Goal: Book appointment/travel/reservation

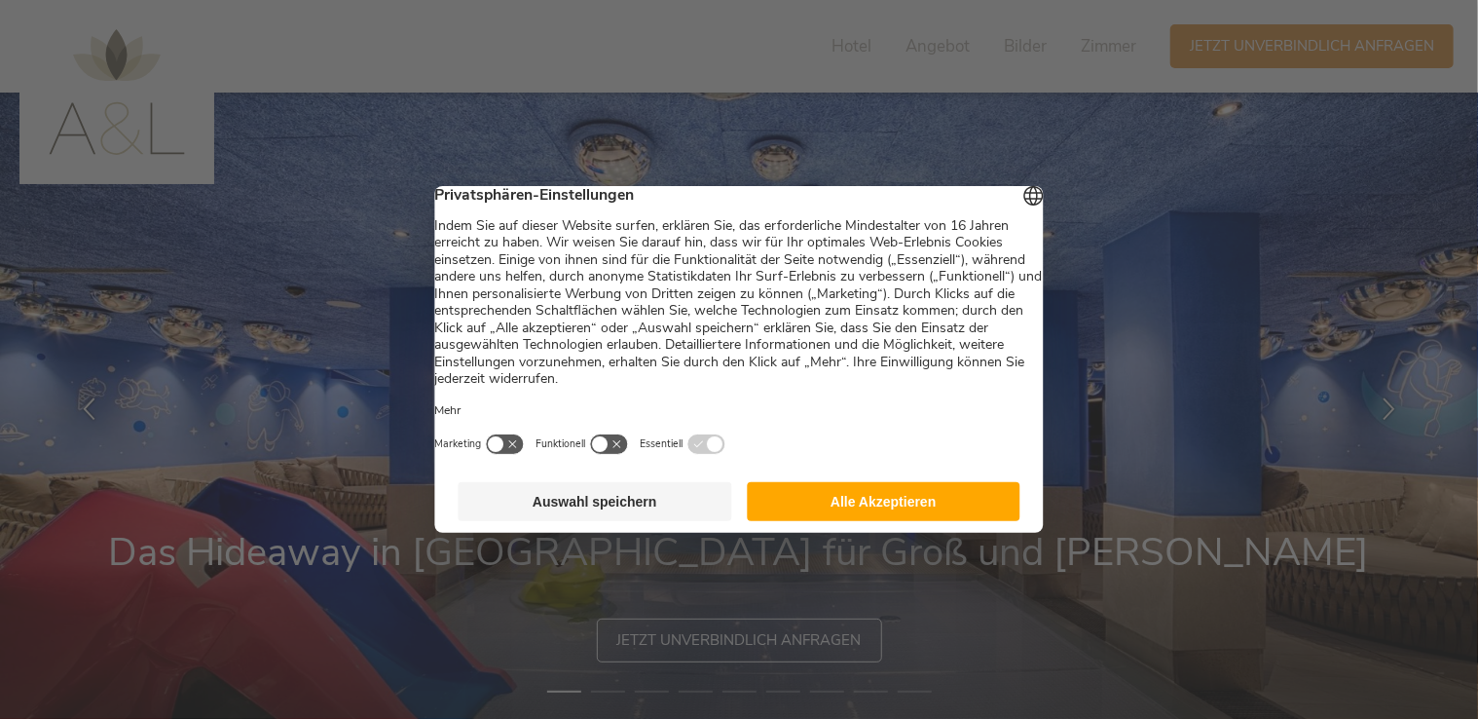
click at [613, 516] on button "Auswahl speichern" at bounding box center [596, 501] width 274 height 39
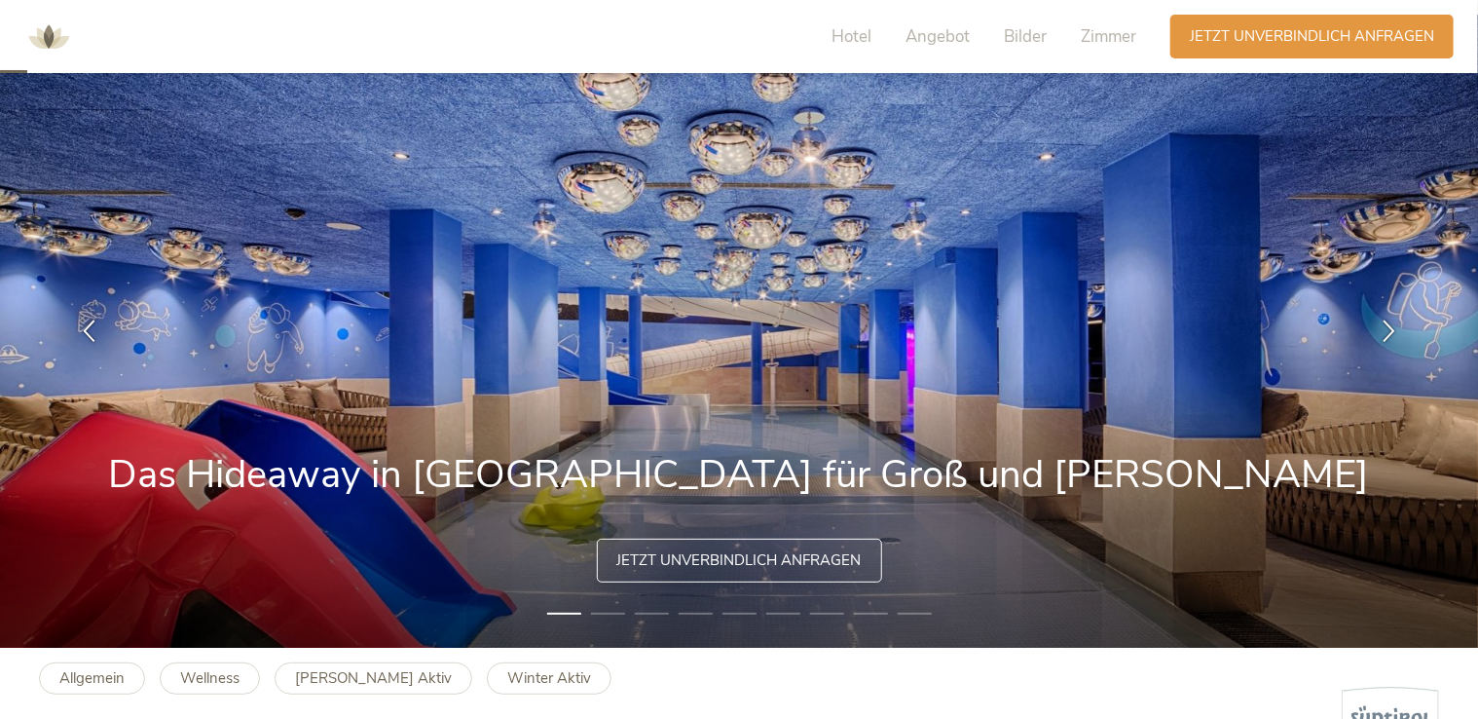
scroll to position [115, 0]
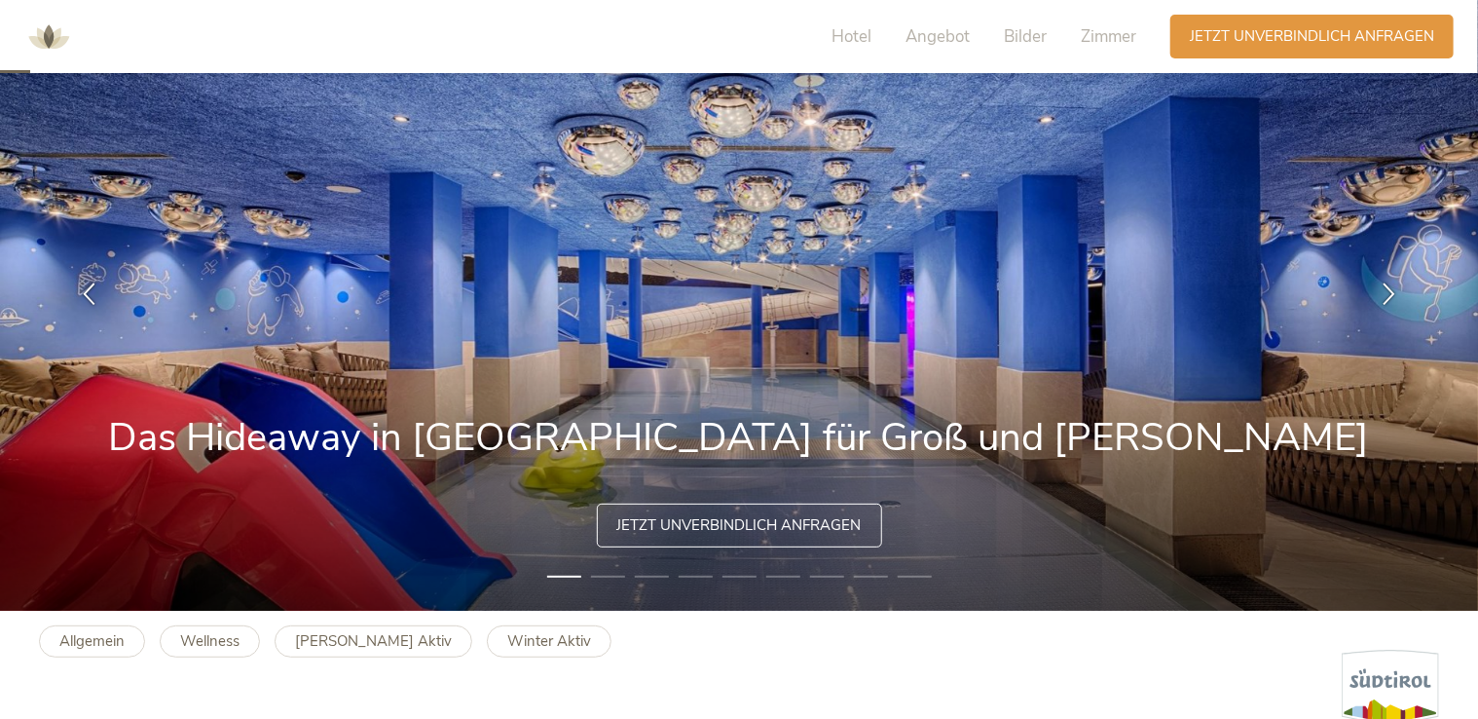
click at [601, 579] on li "2" at bounding box center [608, 576] width 34 height 19
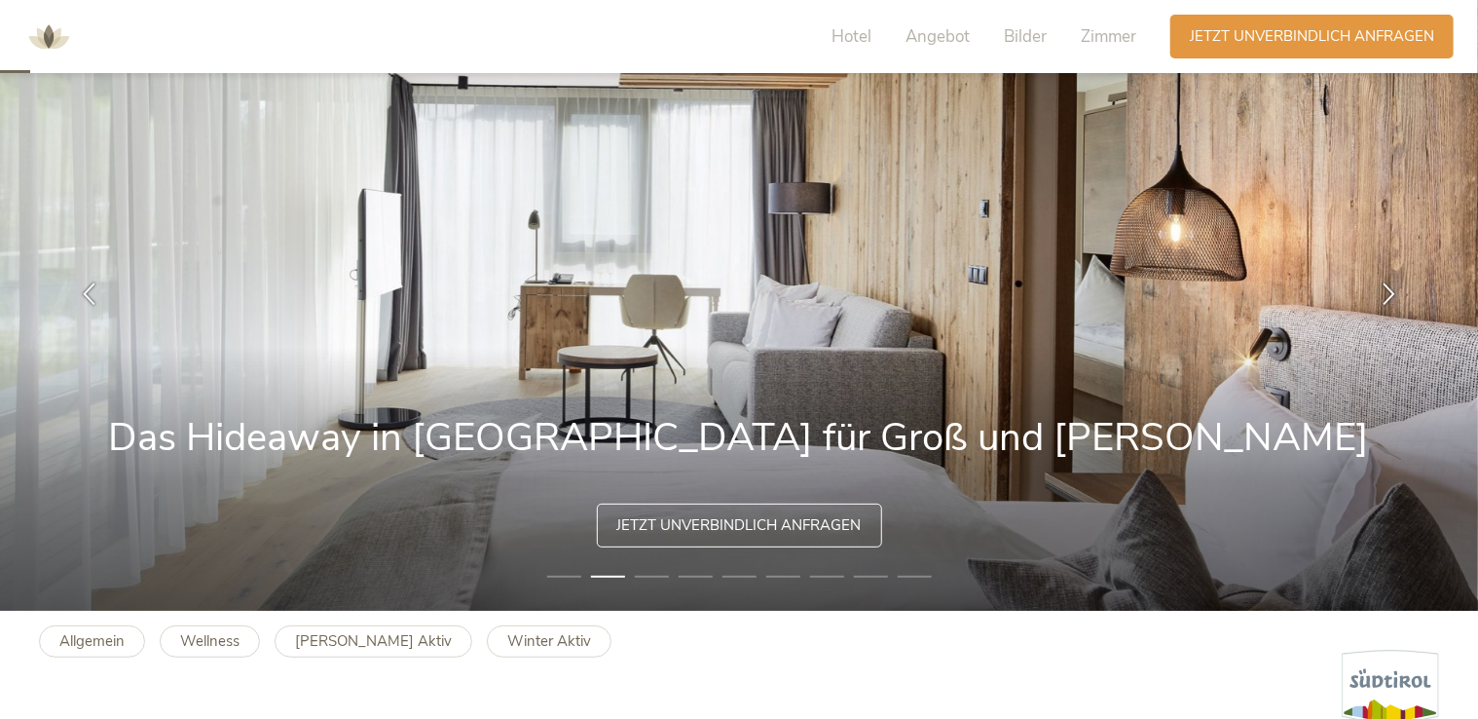
click at [650, 577] on li "3" at bounding box center [652, 576] width 34 height 19
click at [658, 577] on li "3" at bounding box center [652, 576] width 34 height 19
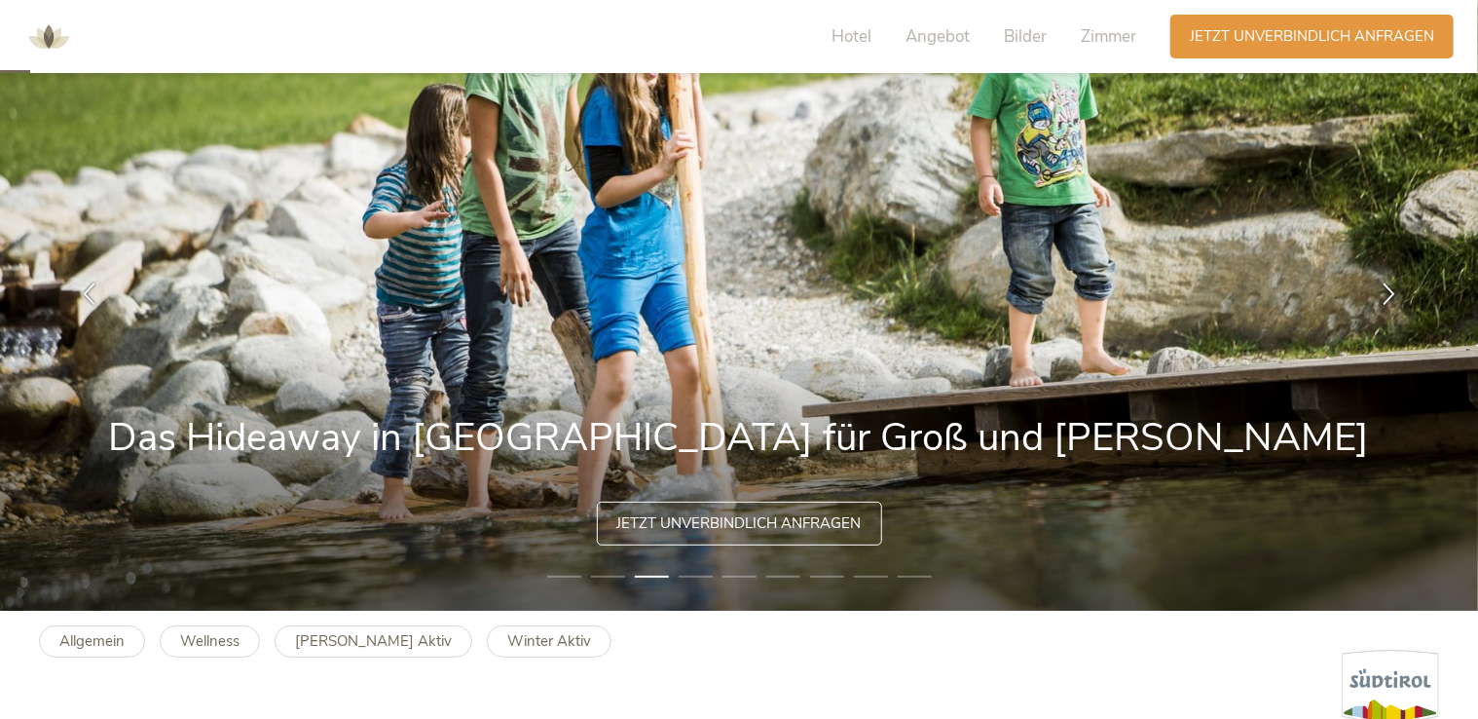
click at [749, 516] on span "Jetzt unverbindlich anfragen" at bounding box center [739, 523] width 244 height 20
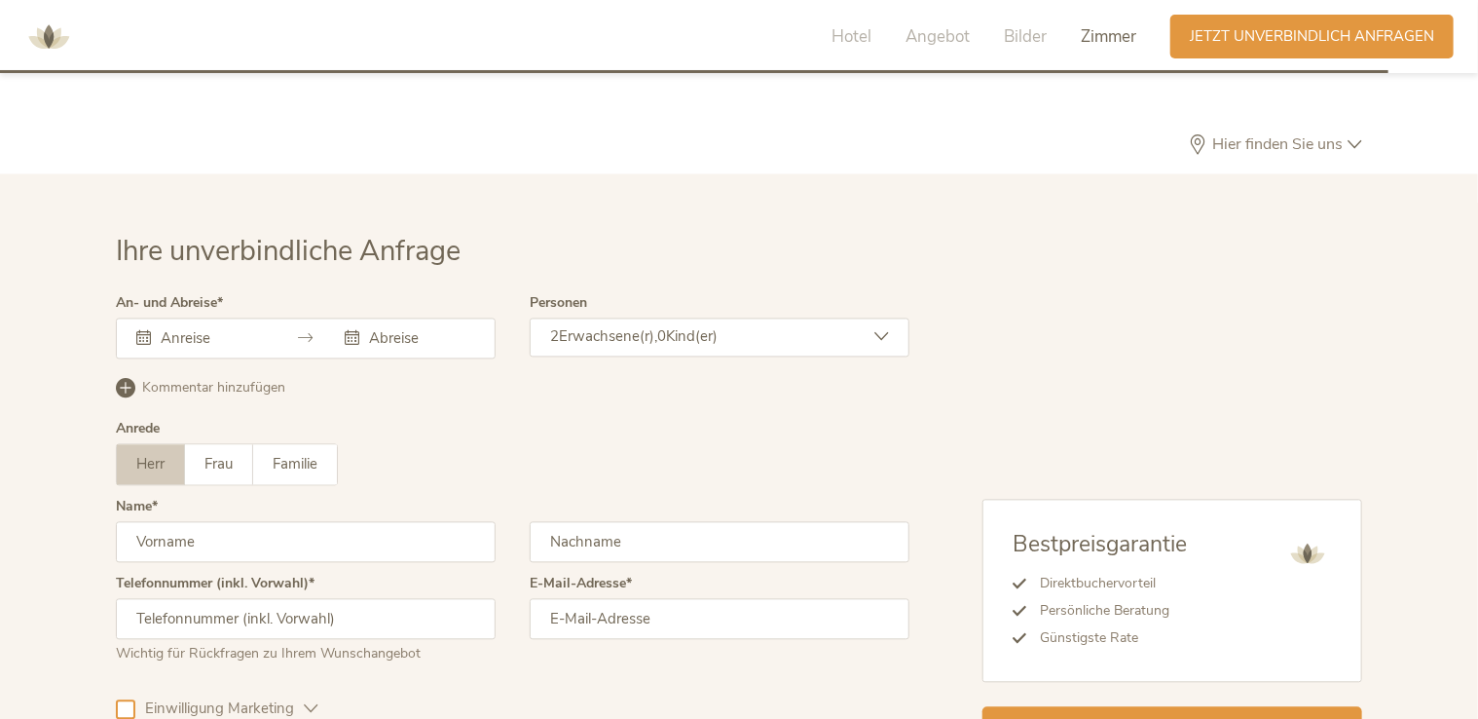
scroll to position [5591, 0]
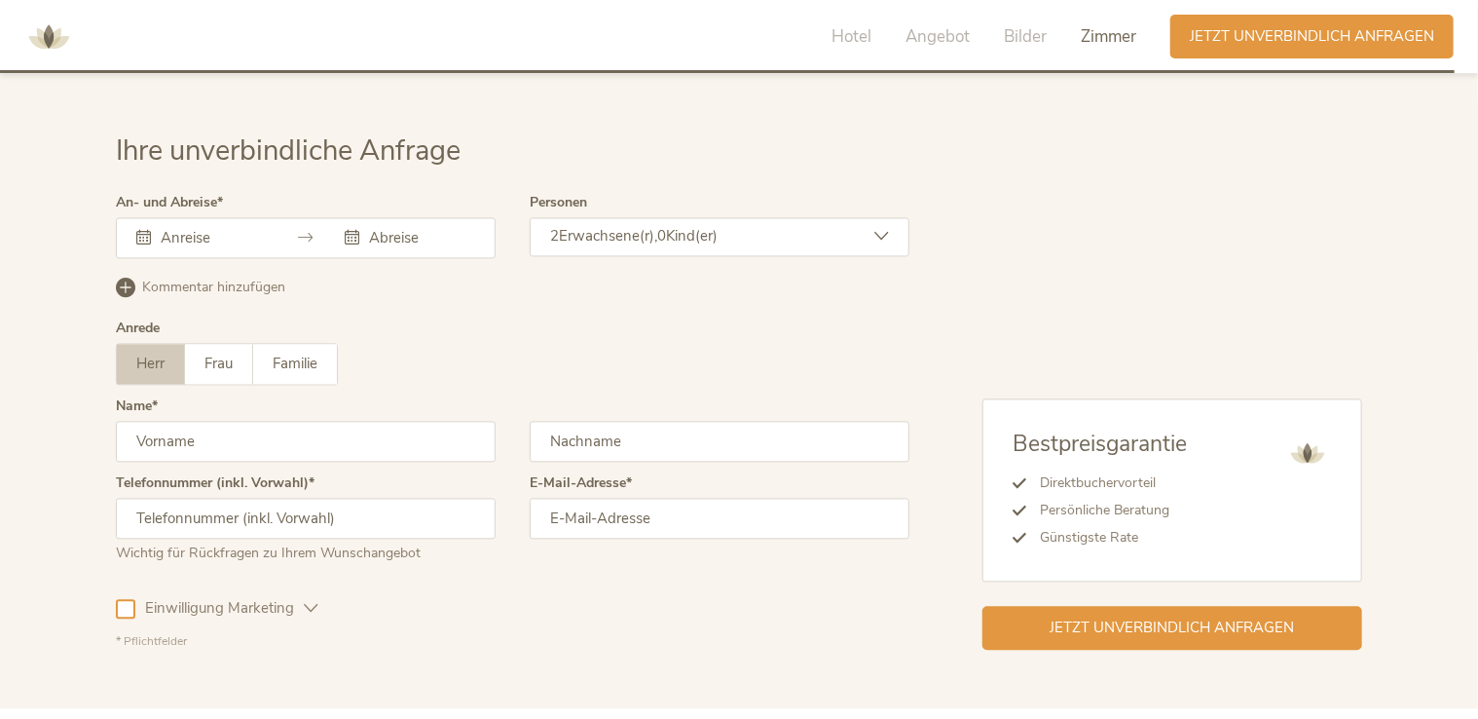
click at [256, 217] on div at bounding box center [306, 237] width 380 height 41
click at [170, 217] on div "[DATE] Mo Di Mi Do Fr Sa So 1 2 3 4 5 6 7 8 9 10 11 12 13 14 15 16 17 18 19 20 …" at bounding box center [306, 237] width 380 height 41
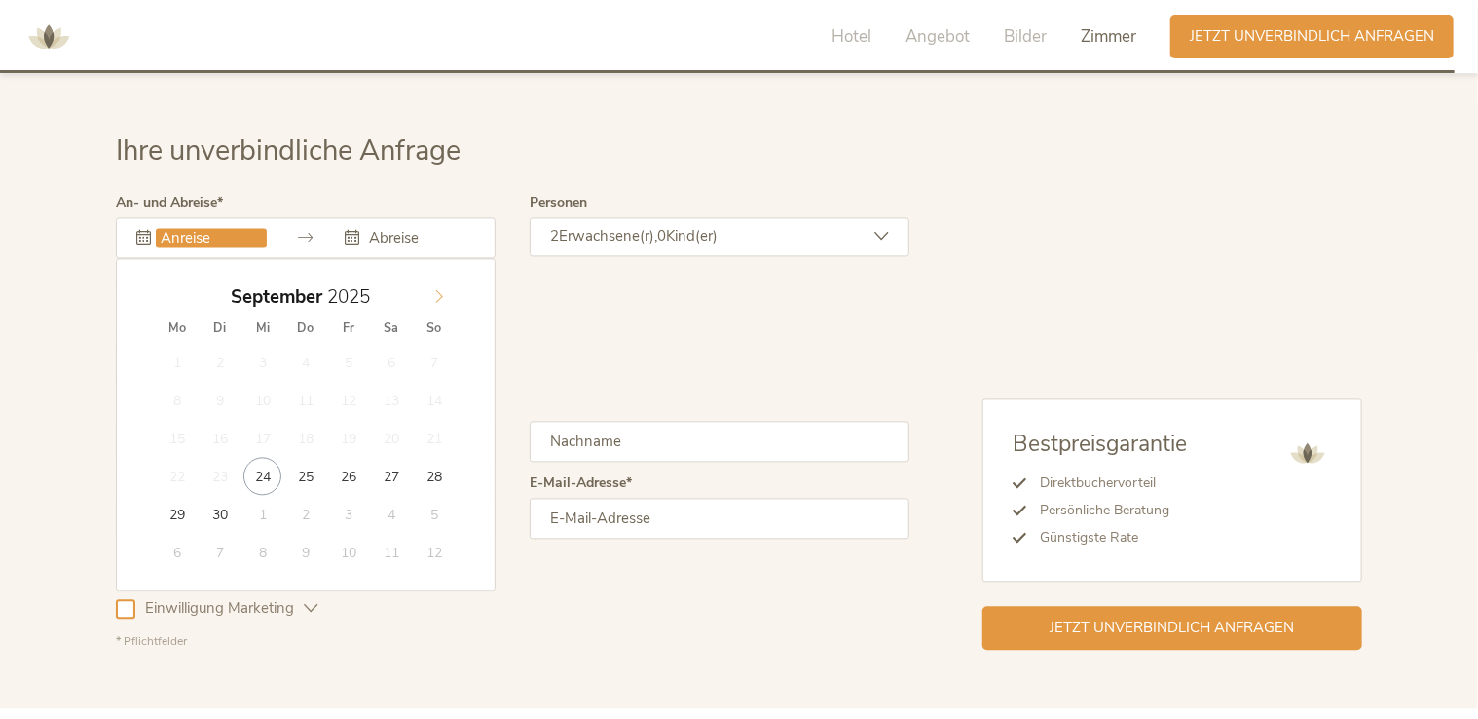
click at [437, 289] on icon at bounding box center [439, 296] width 14 height 14
click at [218, 228] on input "[DATE]" at bounding box center [211, 237] width 111 height 19
click at [444, 289] on icon at bounding box center [439, 296] width 14 height 14
type input "[DATE]"
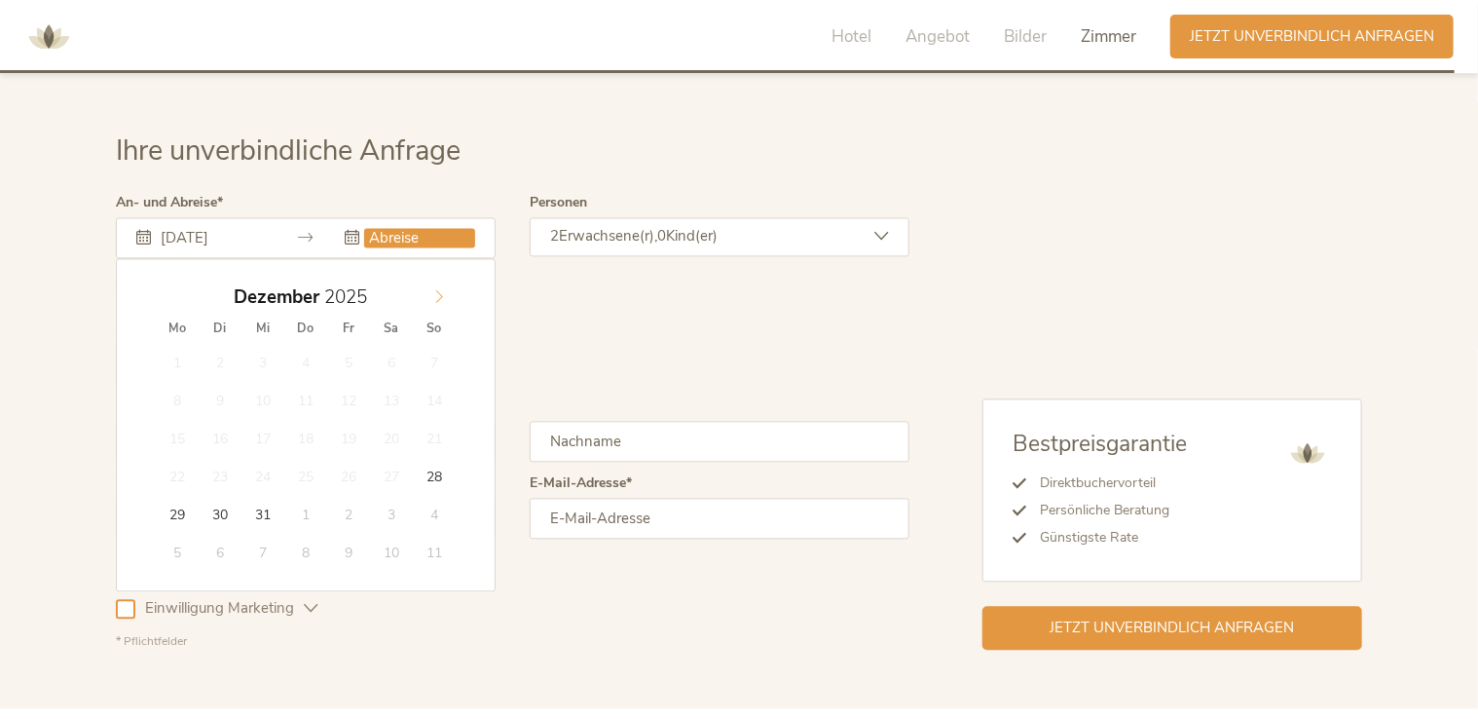
type input "2026"
click at [440, 289] on icon at bounding box center [439, 296] width 14 height 14
type input "[DATE]"
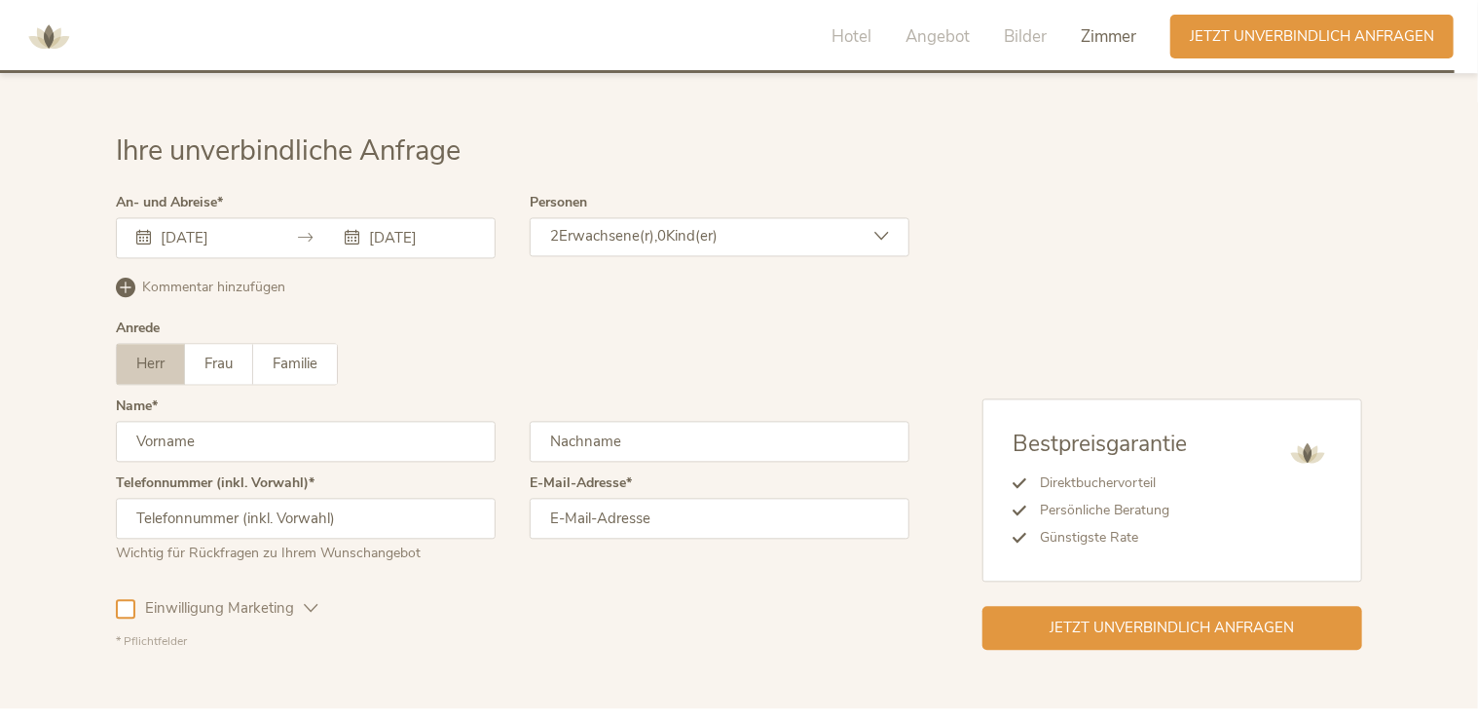
click at [710, 226] on span "Kind(er)" at bounding box center [692, 235] width 52 height 19
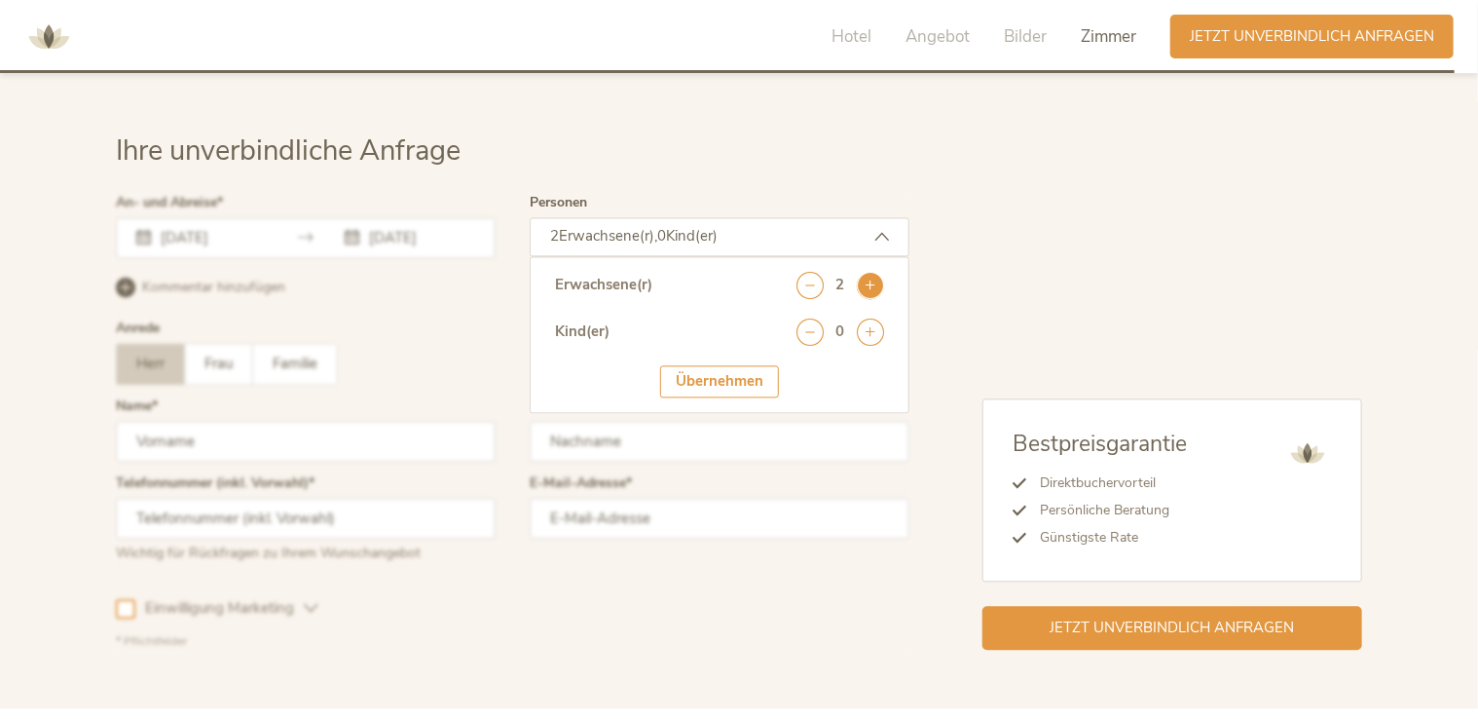
click at [865, 272] on icon at bounding box center [870, 285] width 27 height 27
click at [867, 318] on icon at bounding box center [870, 331] width 27 height 27
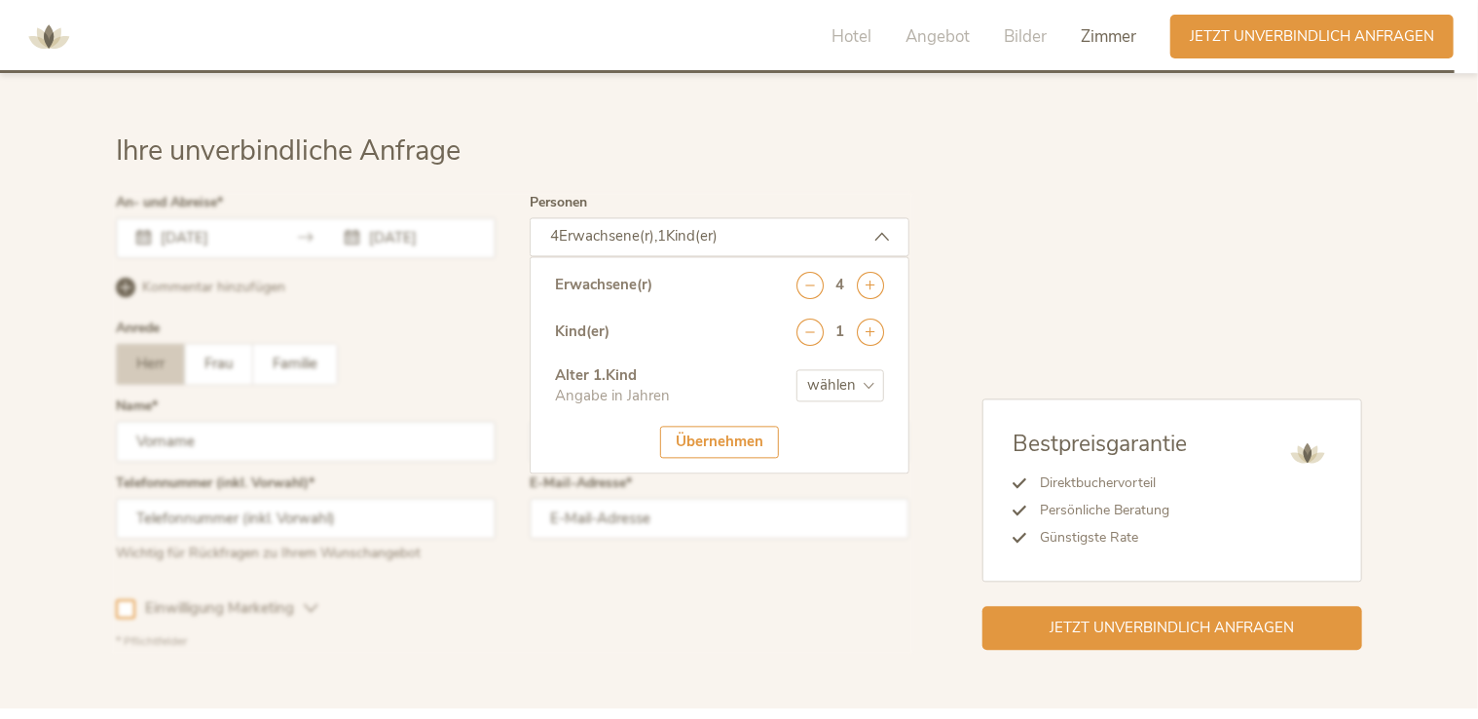
click at [871, 369] on select "wählen 0 1 2 3 4 5 6 7 8 9 10 11 12 13 14 15 16 17" at bounding box center [841, 385] width 88 height 32
select select "2"
click at [797, 369] on select "wählen 0 1 2 3 4 5 6 7 8 9 10 11 12 13 14 15 16 17" at bounding box center [841, 385] width 88 height 32
click at [417, 326] on div at bounding box center [513, 423] width 804 height 464
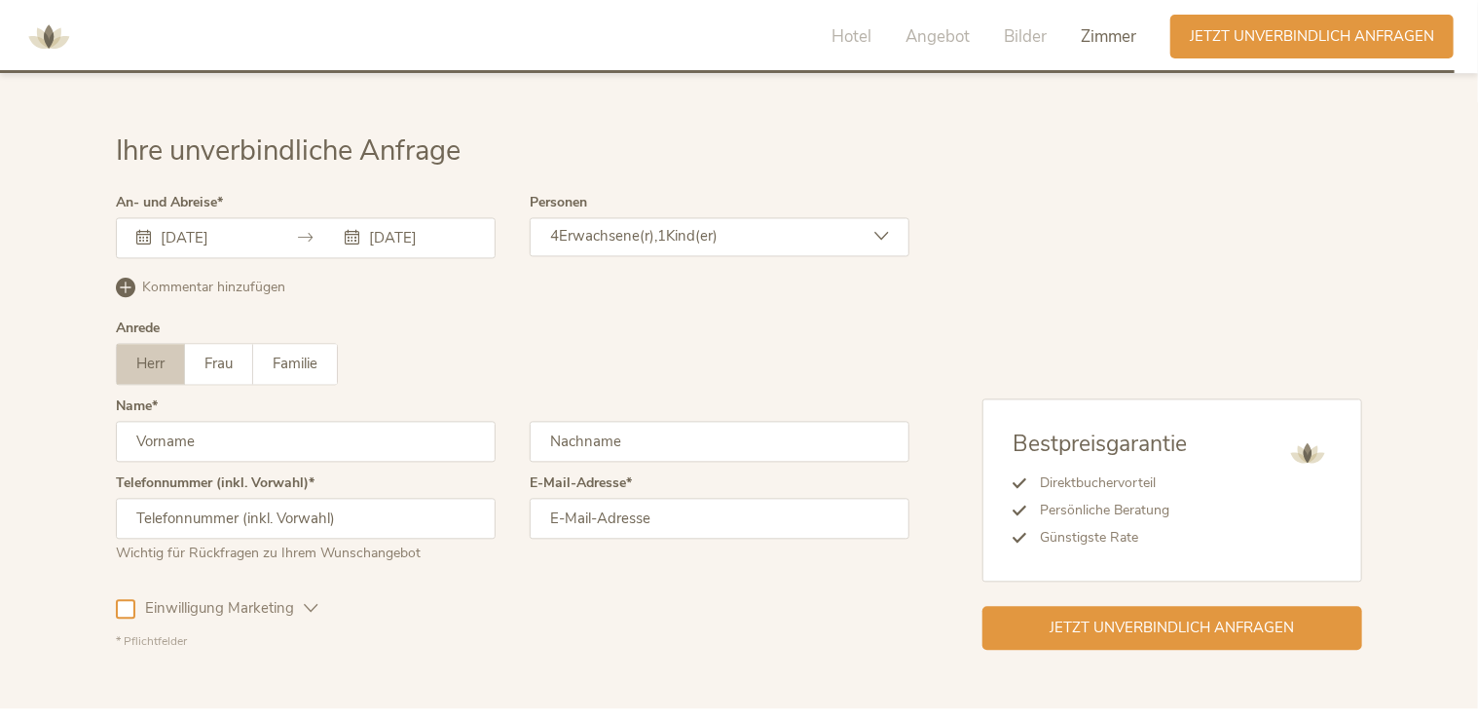
click at [213, 421] on input "text" at bounding box center [306, 441] width 380 height 41
type input "[PERSON_NAME]"
type input "Cucca"
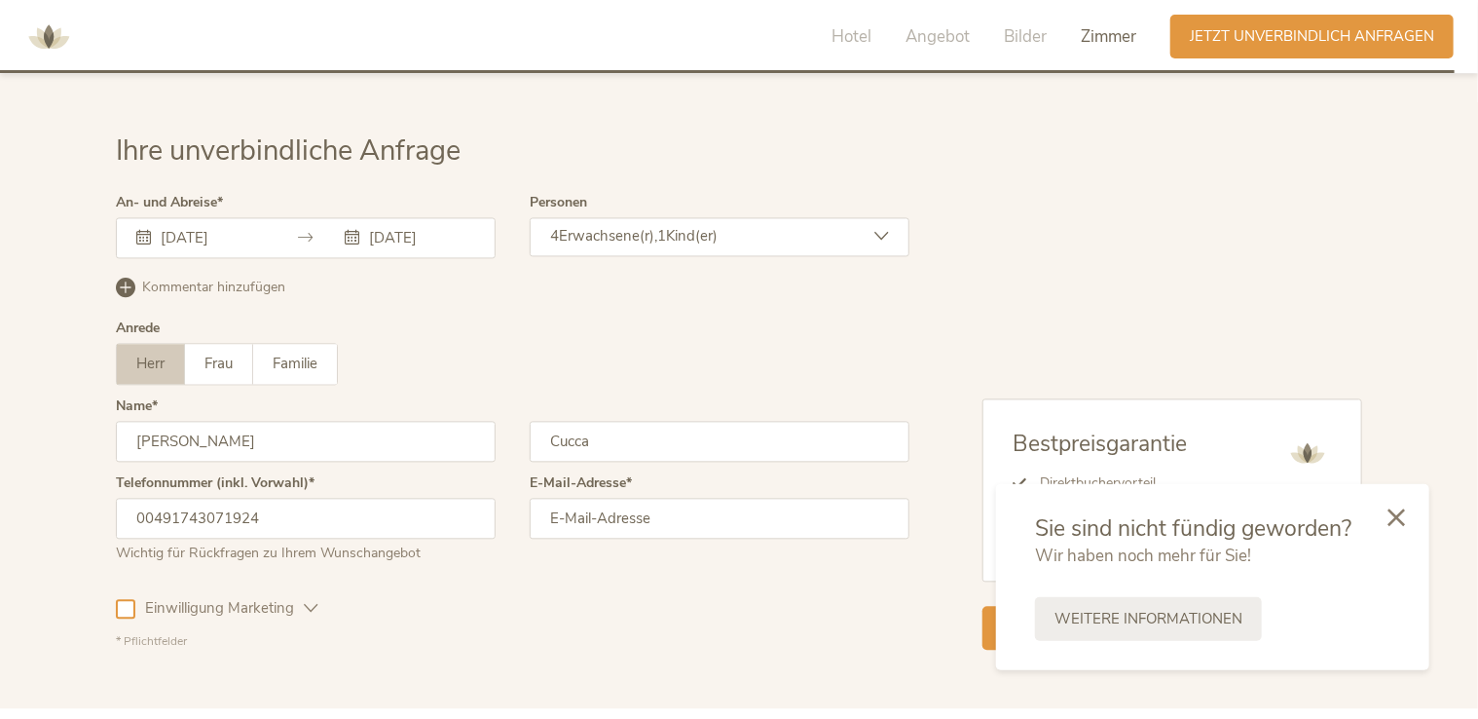
type input "00491743071924"
type input "[EMAIL_ADDRESS][DOMAIN_NAME]"
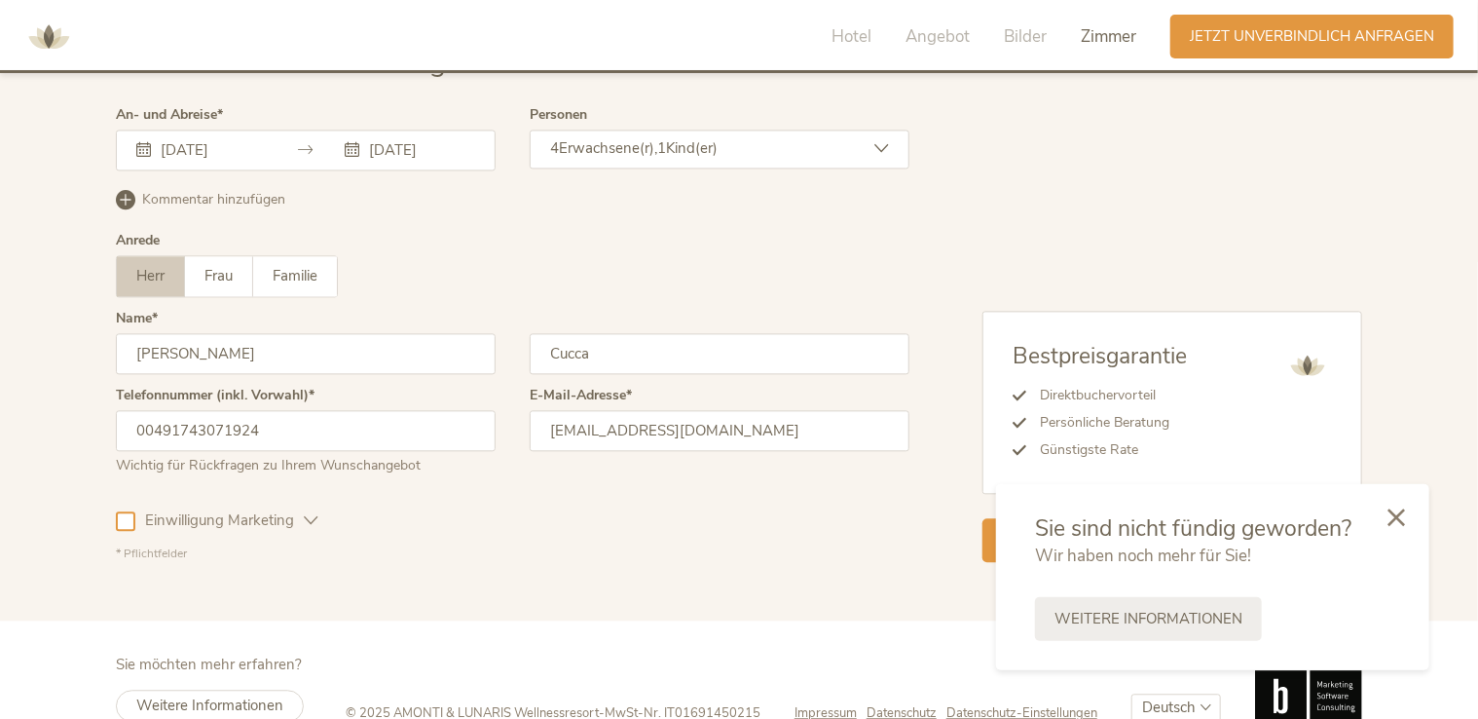
scroll to position [5680, 0]
click at [1406, 519] on div at bounding box center [1397, 516] width 66 height 69
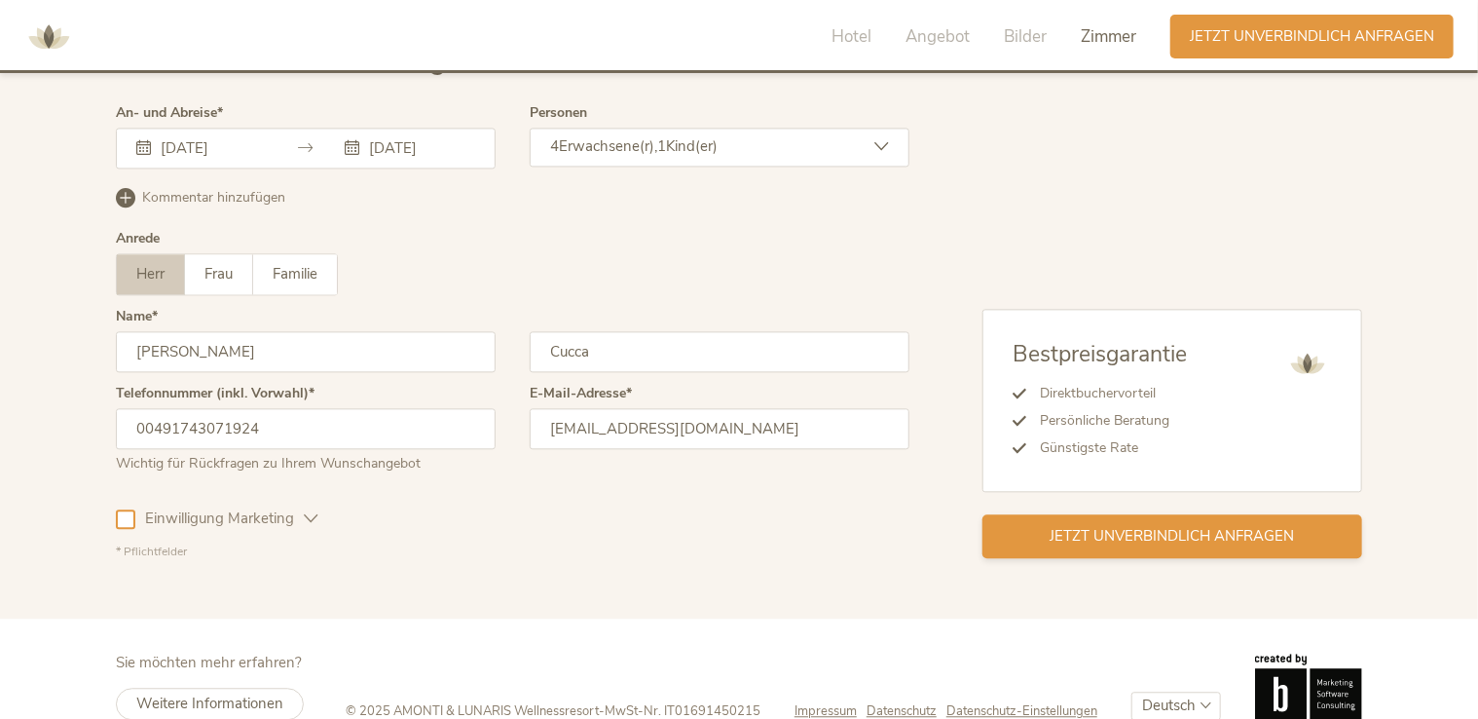
click at [1185, 526] on span "Jetzt unverbindlich anfragen" at bounding box center [1173, 536] width 244 height 20
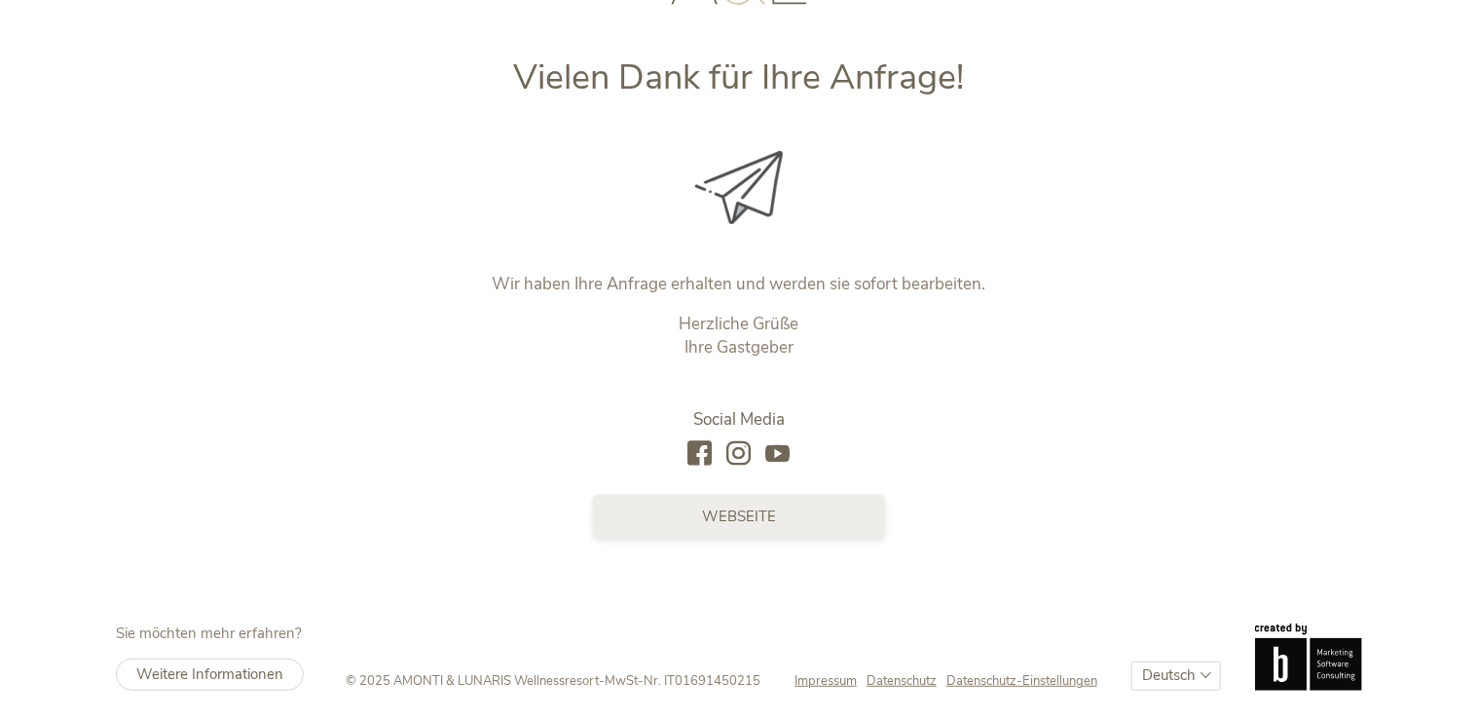
scroll to position [222, 0]
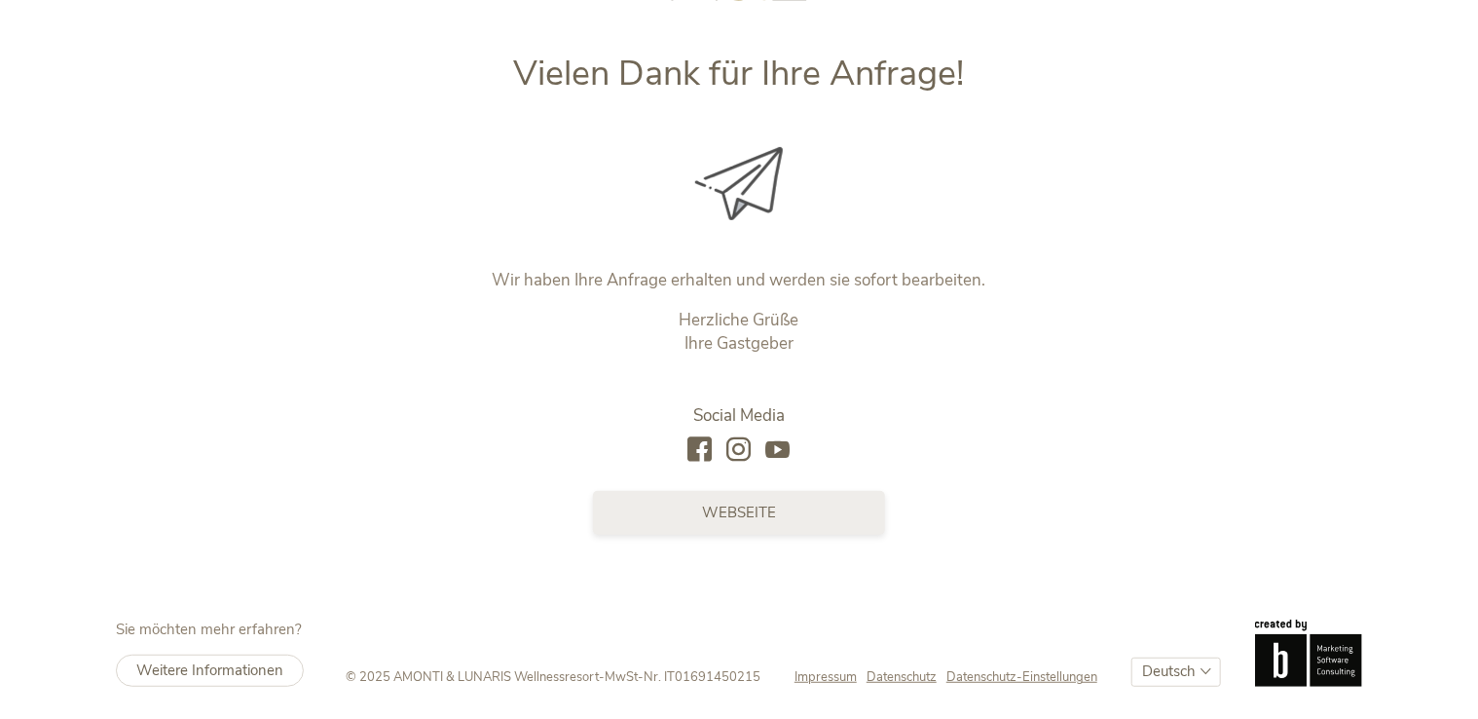
click at [751, 516] on span "Webseite" at bounding box center [739, 513] width 74 height 20
